Goal: Transaction & Acquisition: Purchase product/service

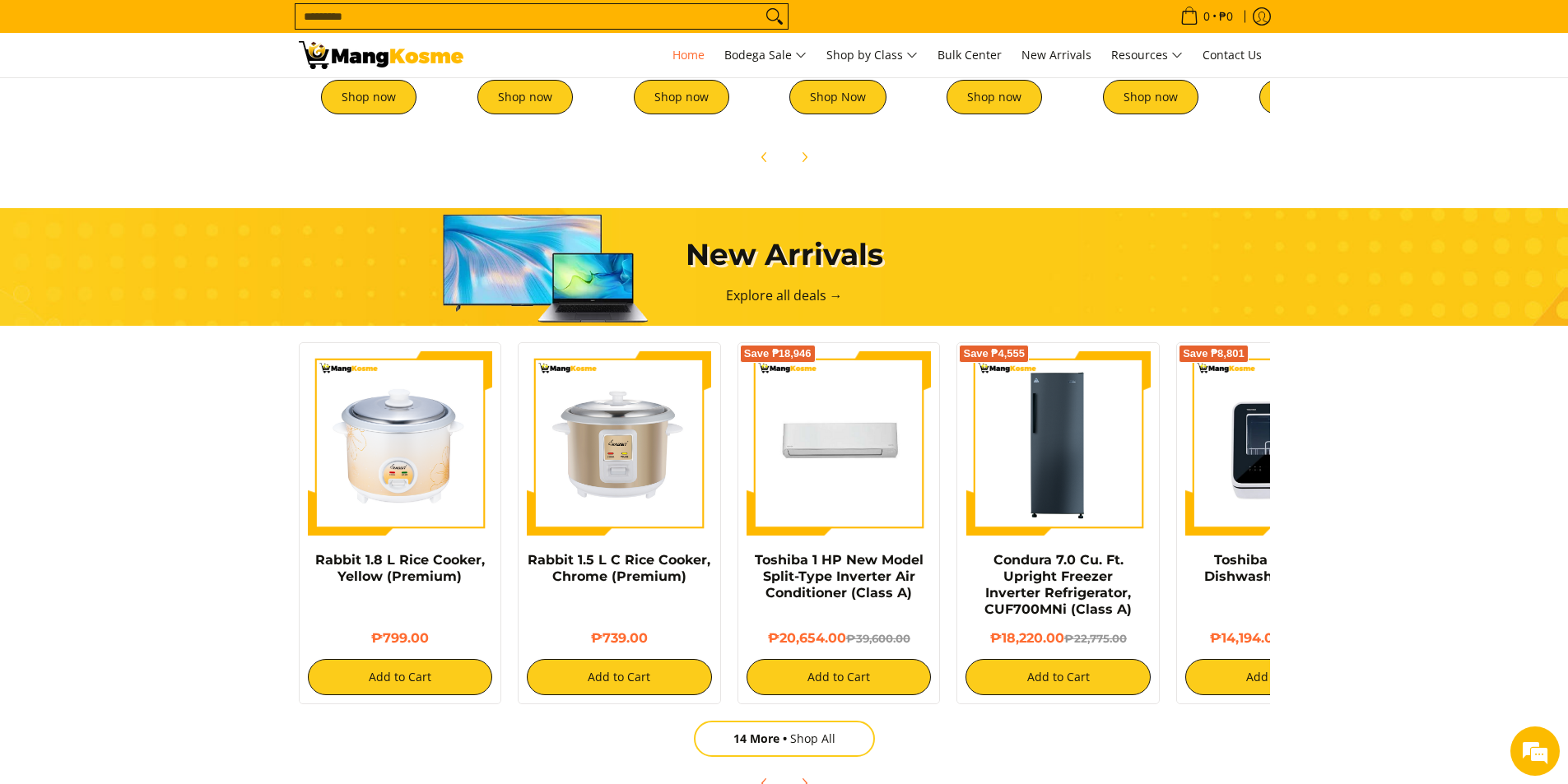
scroll to position [0, 655]
click at [589, 17] on input "Search..." at bounding box center [528, 17] width 466 height 25
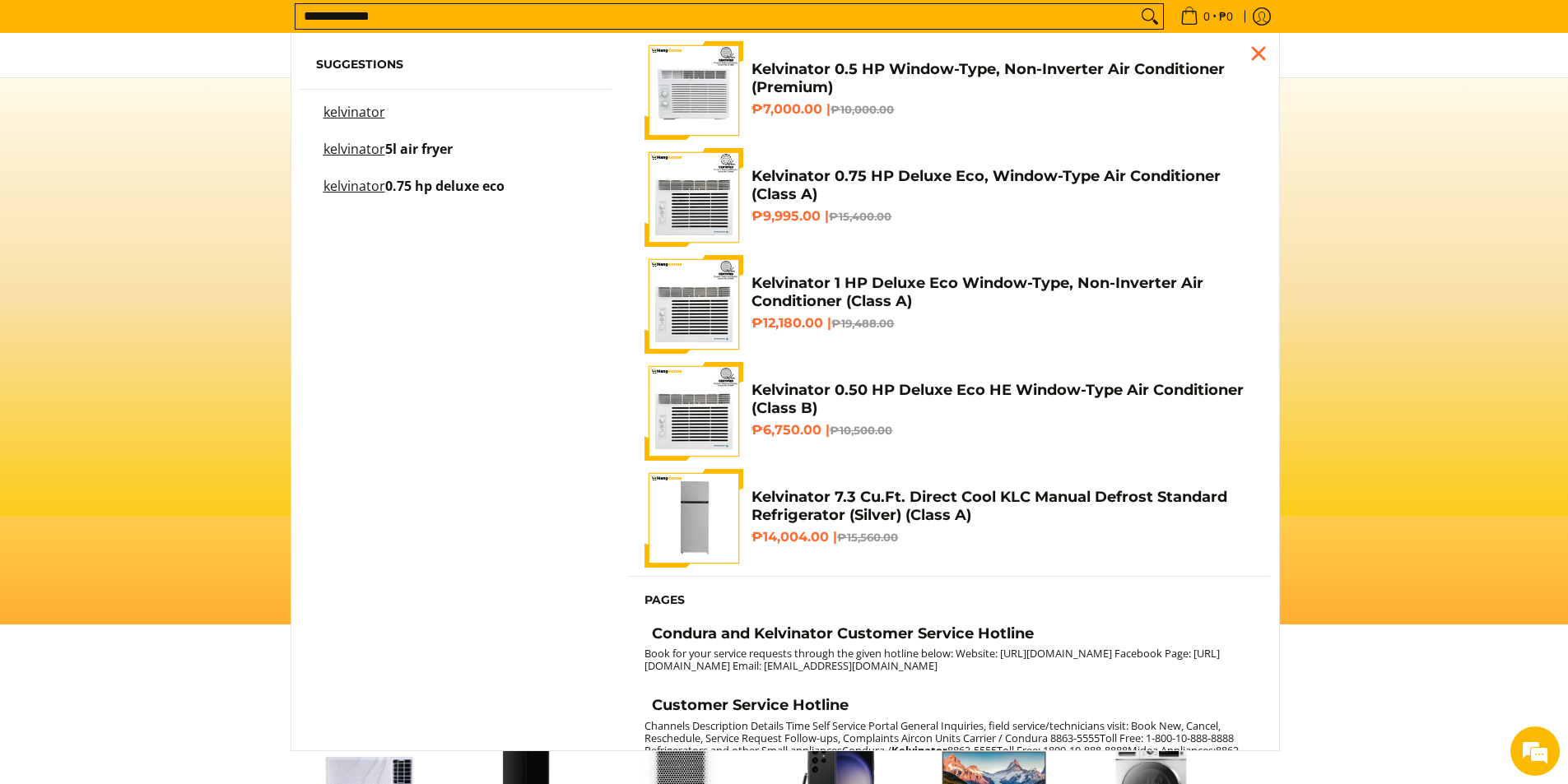
scroll to position [0, 0]
type input "**********"
click at [1136, 4] on button "Search" at bounding box center [1150, 17] width 27 height 25
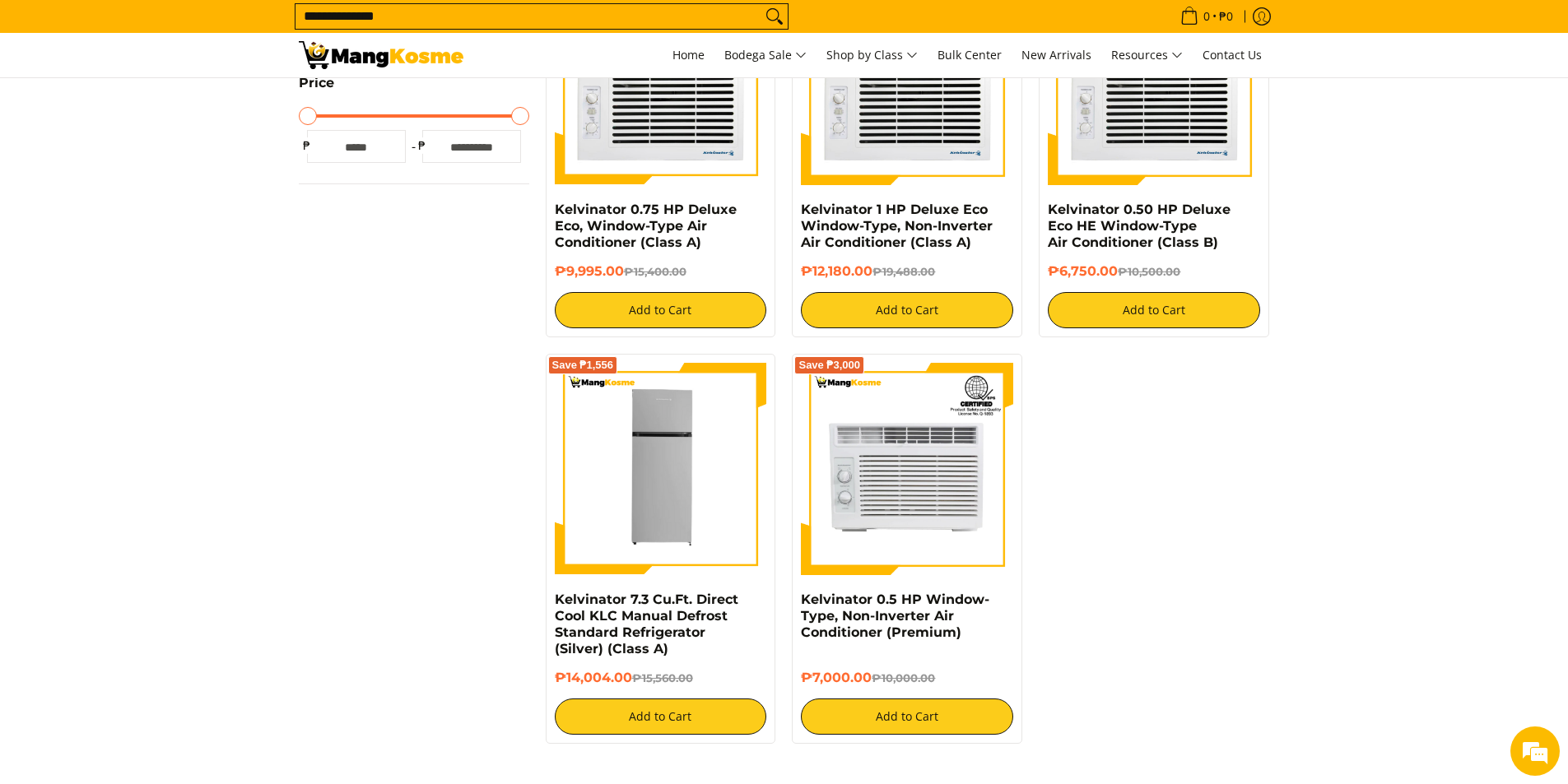
scroll to position [658, 0]
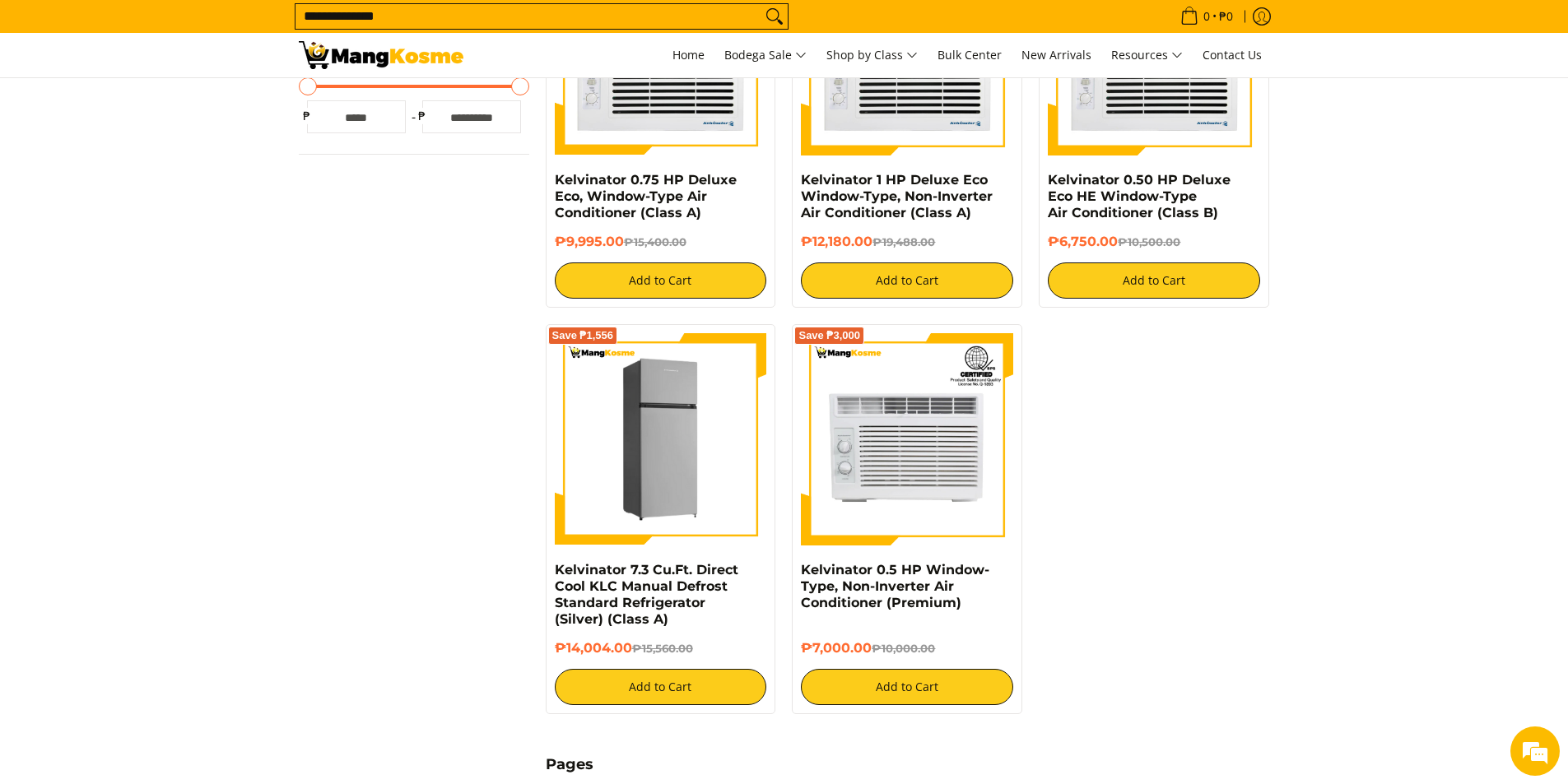
click at [689, 468] on img at bounding box center [661, 440] width 212 height 212
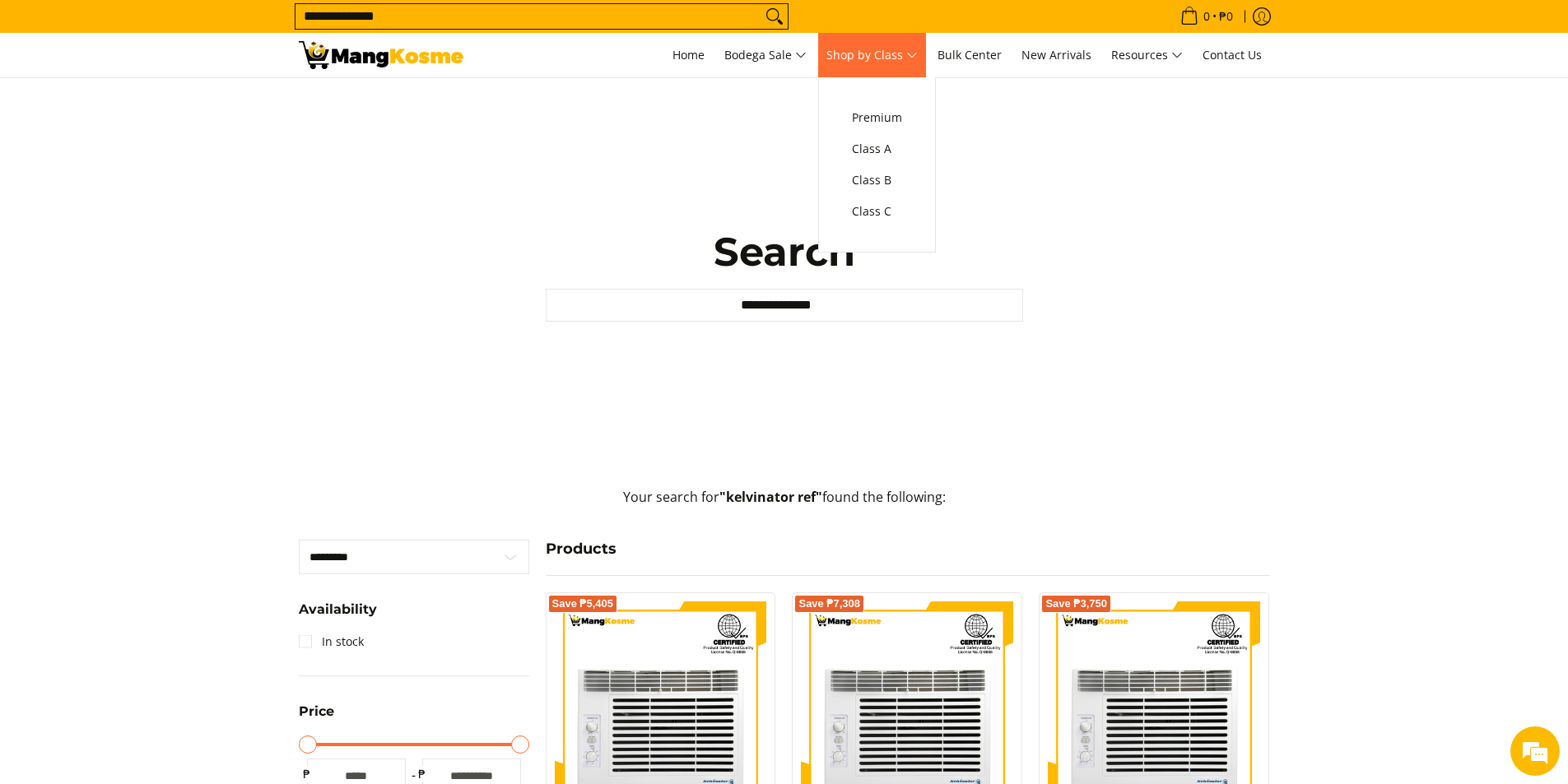
click at [895, 59] on span "Shop by Class" at bounding box center [871, 55] width 91 height 21
click at [887, 214] on span "Class C" at bounding box center [877, 211] width 50 height 21
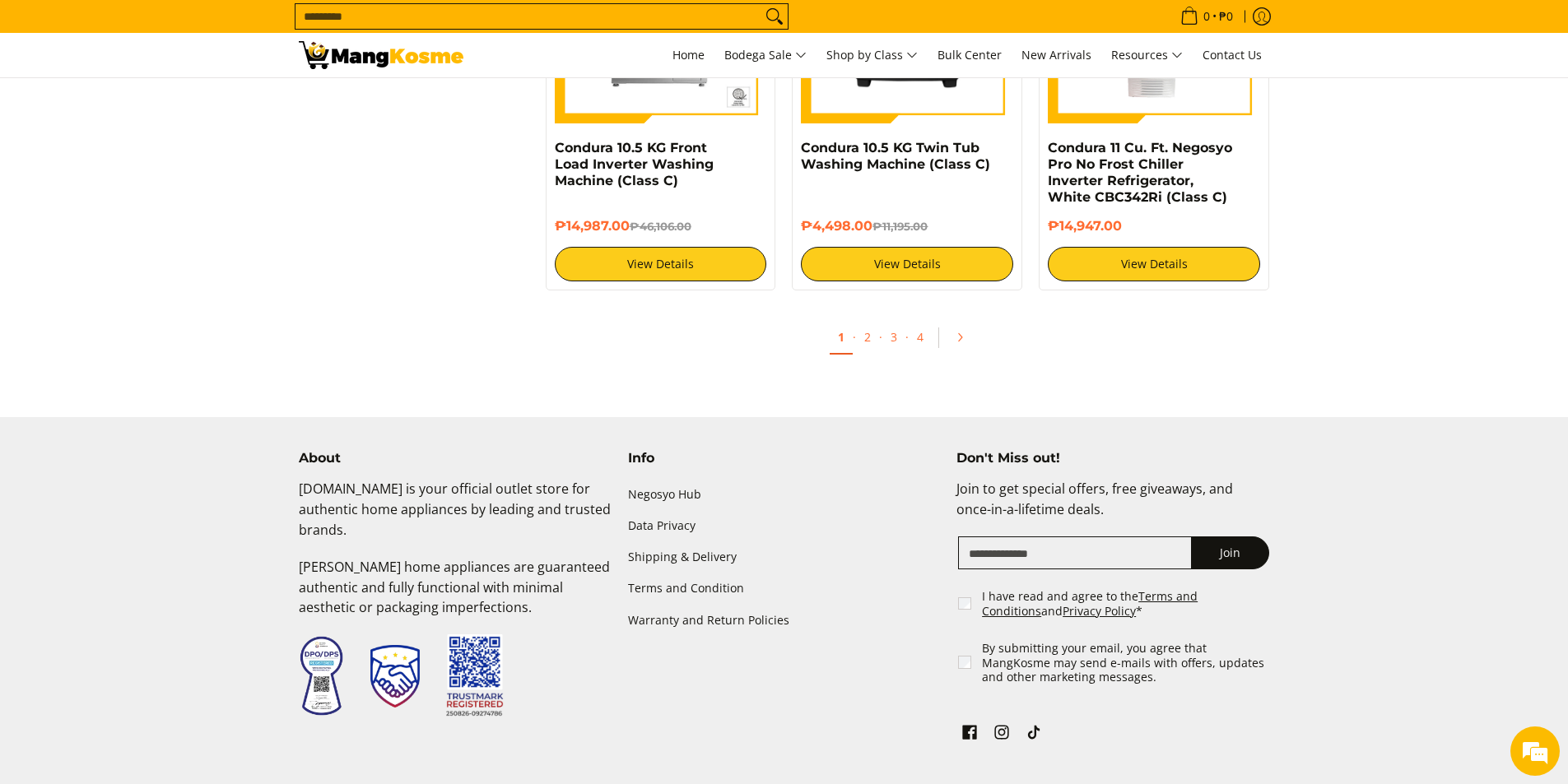
scroll to position [3174, 0]
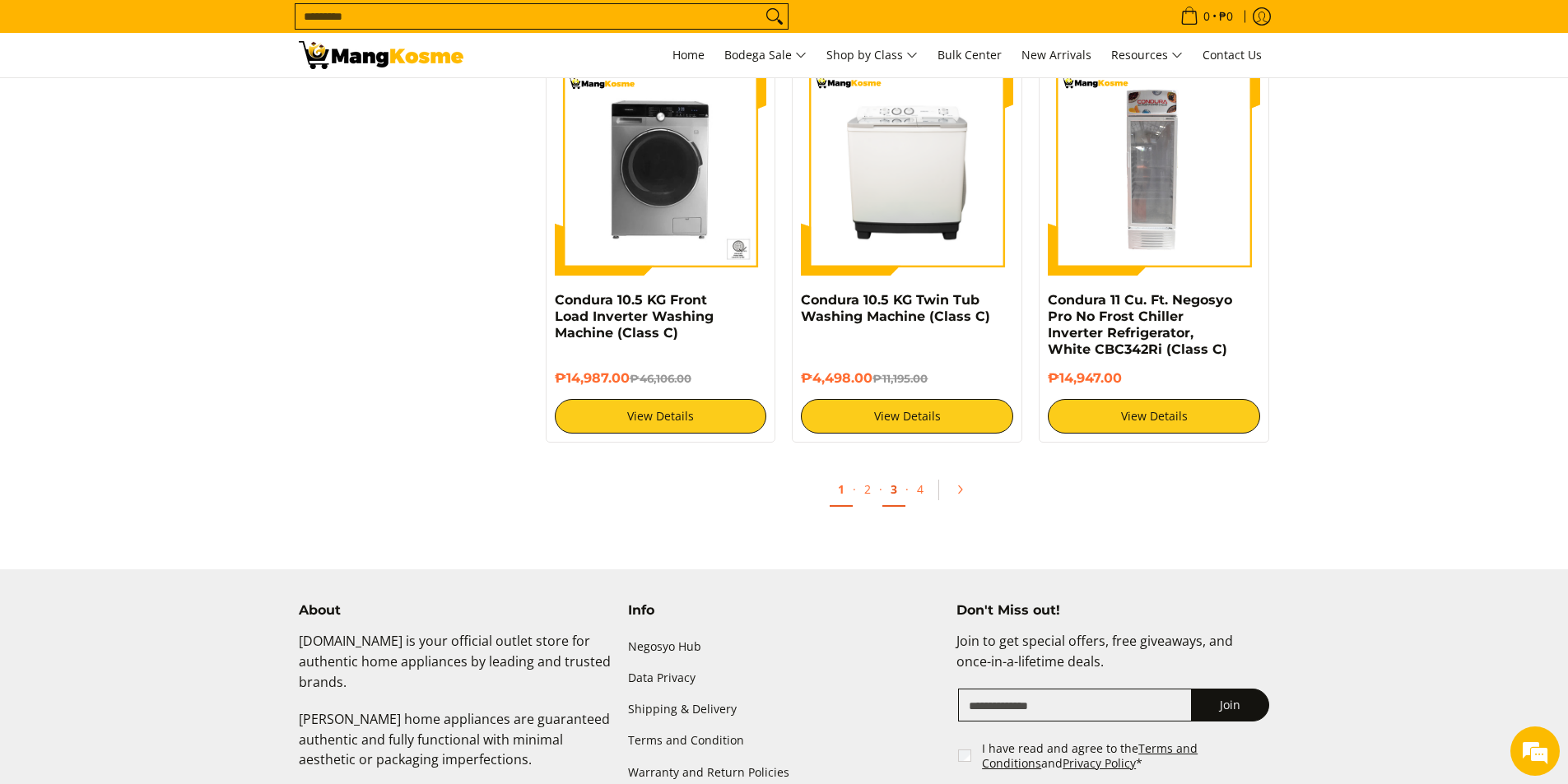
click at [889, 494] on link "3" at bounding box center [894, 491] width 23 height 34
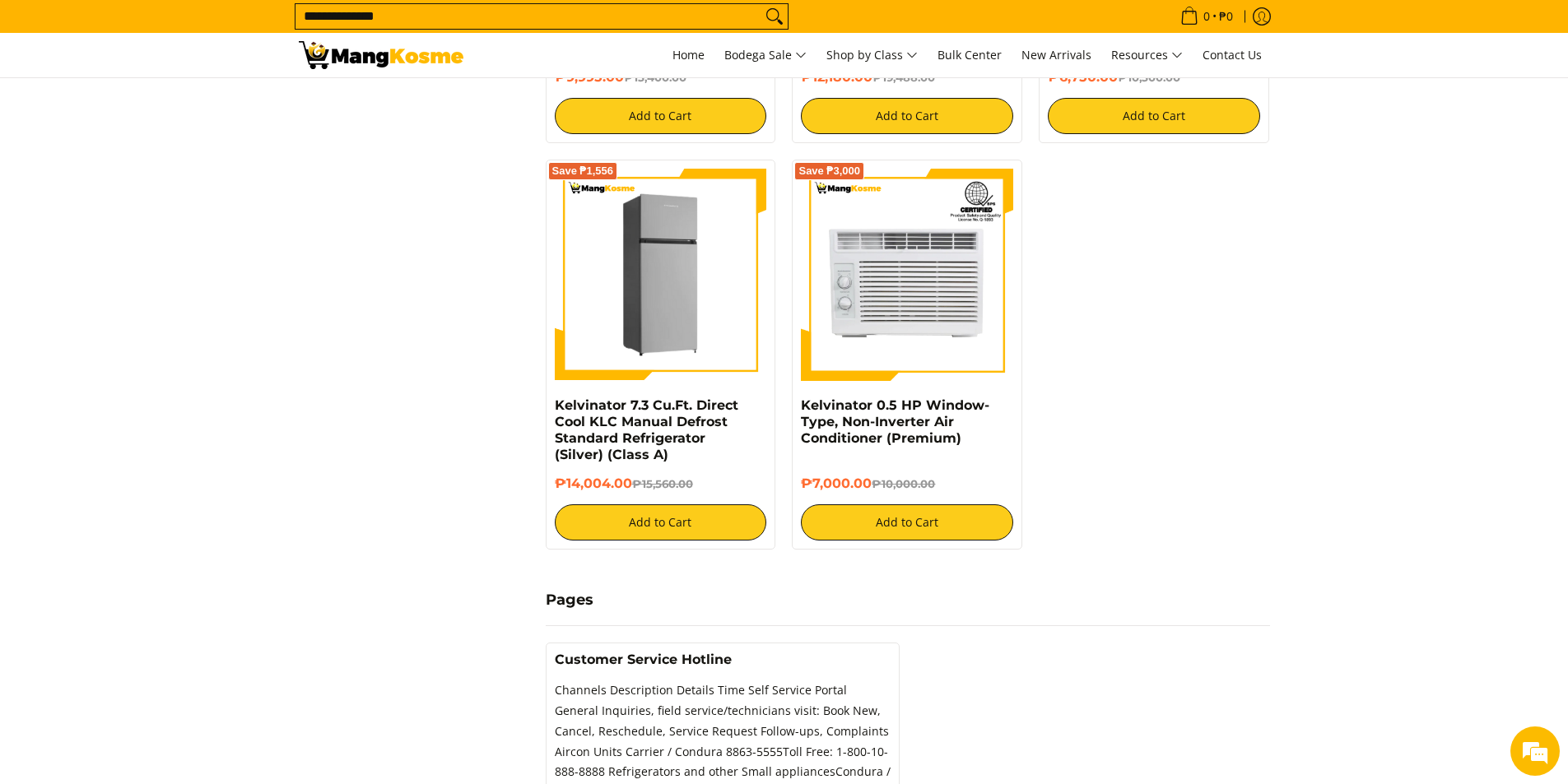
click at [700, 380] on img at bounding box center [661, 275] width 212 height 212
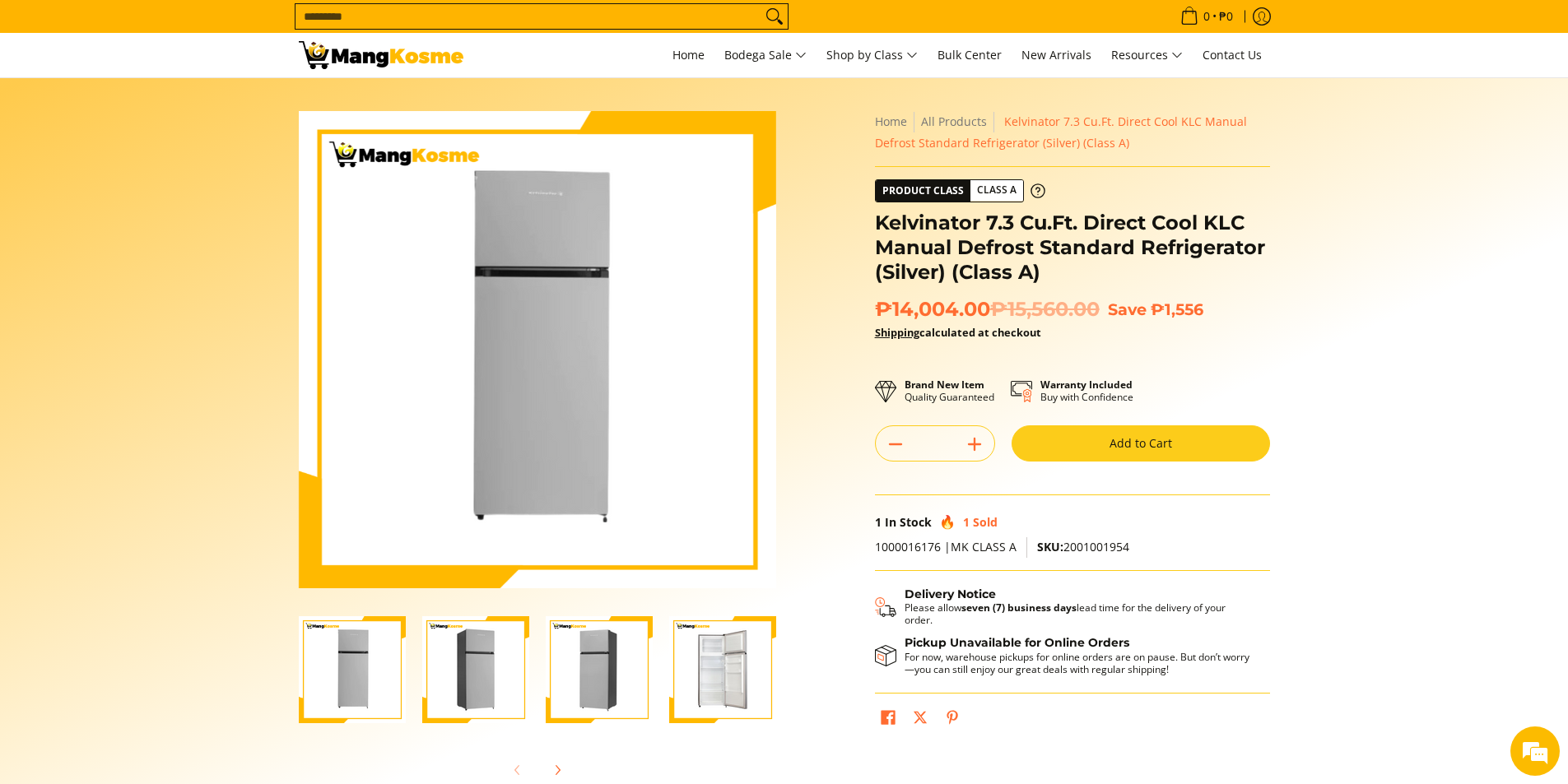
click at [150, 276] on section "Skip to Main Content Enable zoom Disable zoom Enable zoom Disable zoom Enable z…" at bounding box center [784, 454] width 1568 height 751
